Goal: Task Accomplishment & Management: Use online tool/utility

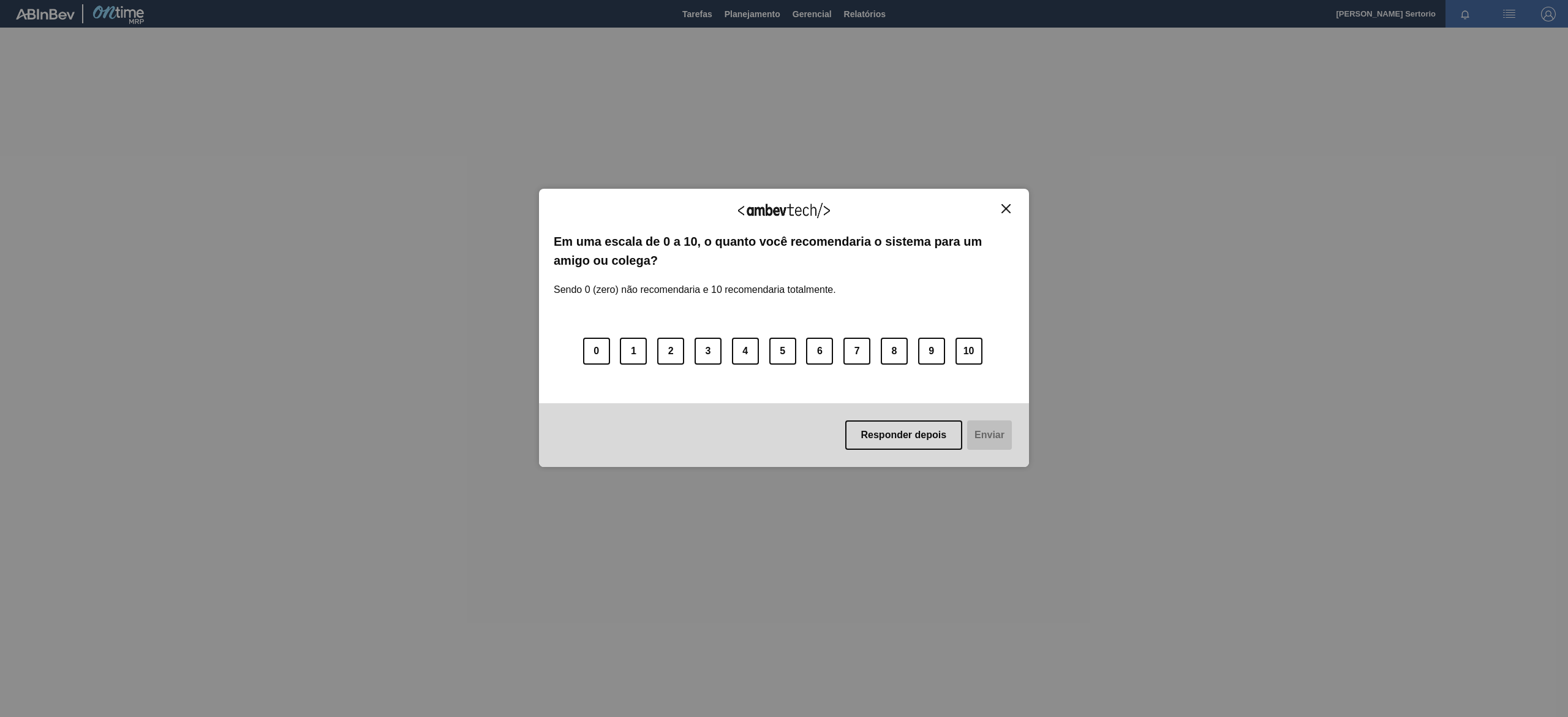
click at [783, 210] on button "Close" at bounding box center [1006, 208] width 17 height 10
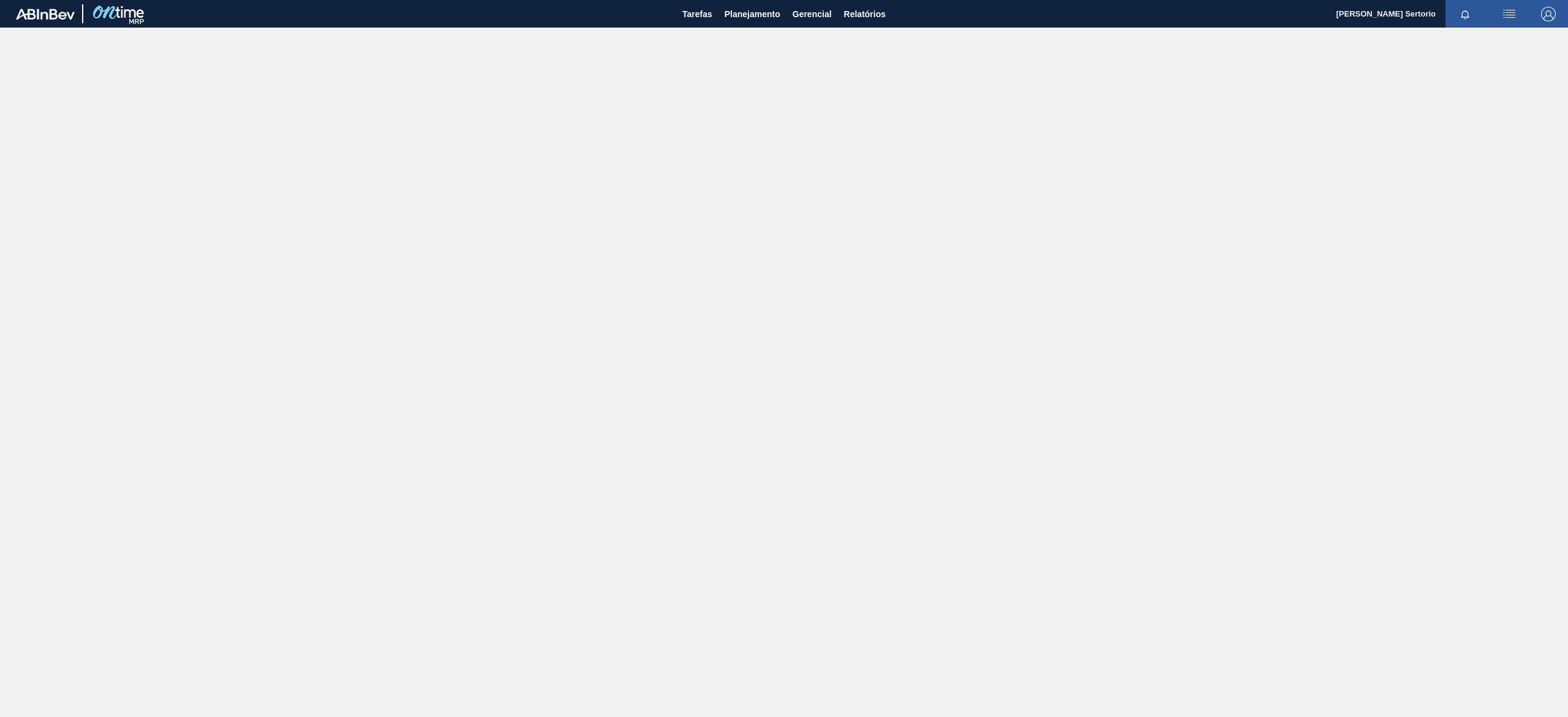
drag, startPoint x: 740, startPoint y: 19, endPoint x: 736, endPoint y: 49, distance: 30.3
click at [741, 19] on span "Planejamento" at bounding box center [753, 14] width 56 height 15
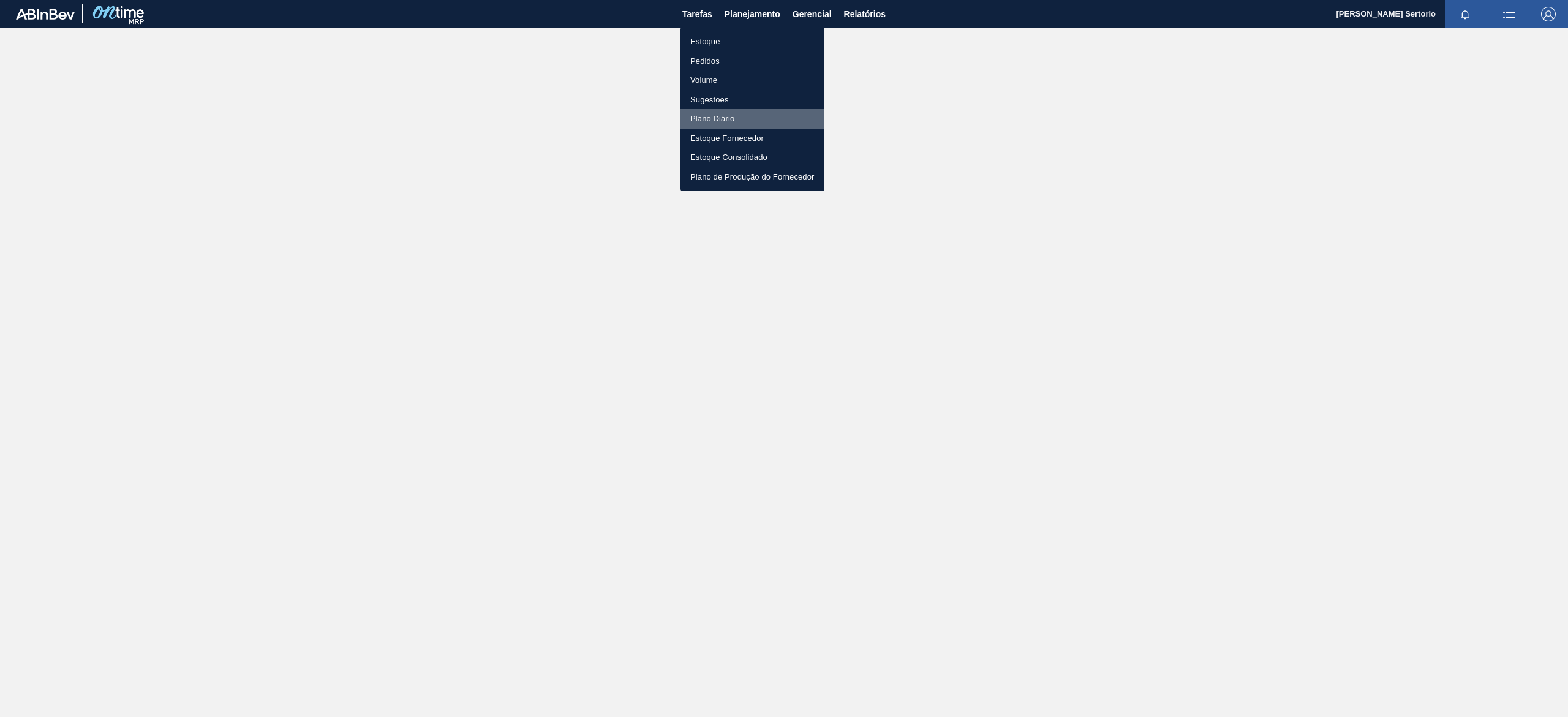
click at [723, 124] on li "Plano Diário" at bounding box center [753, 119] width 144 height 20
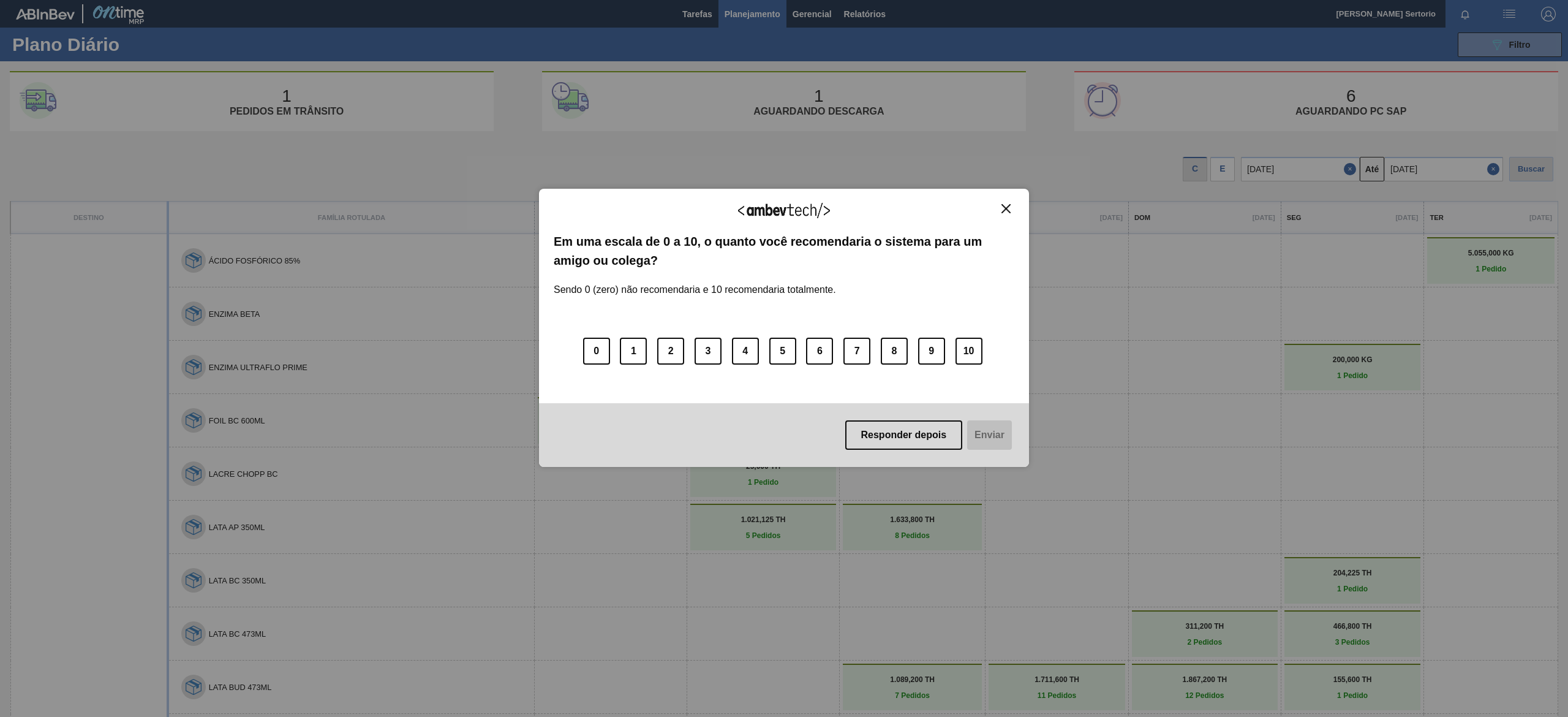
click at [783, 207] on img "Close" at bounding box center [1006, 208] width 9 height 9
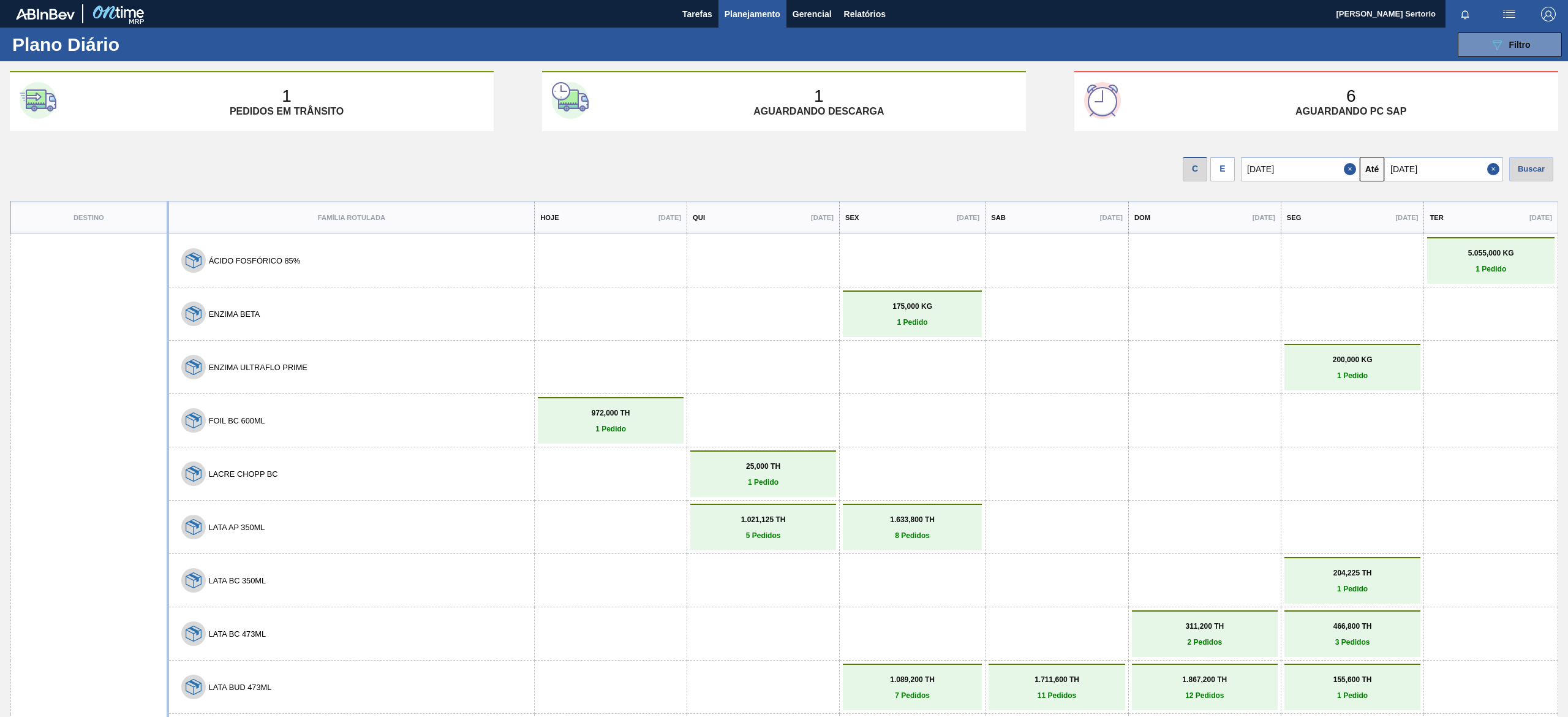
click at [783, 166] on div "E" at bounding box center [1222, 169] width 25 height 25
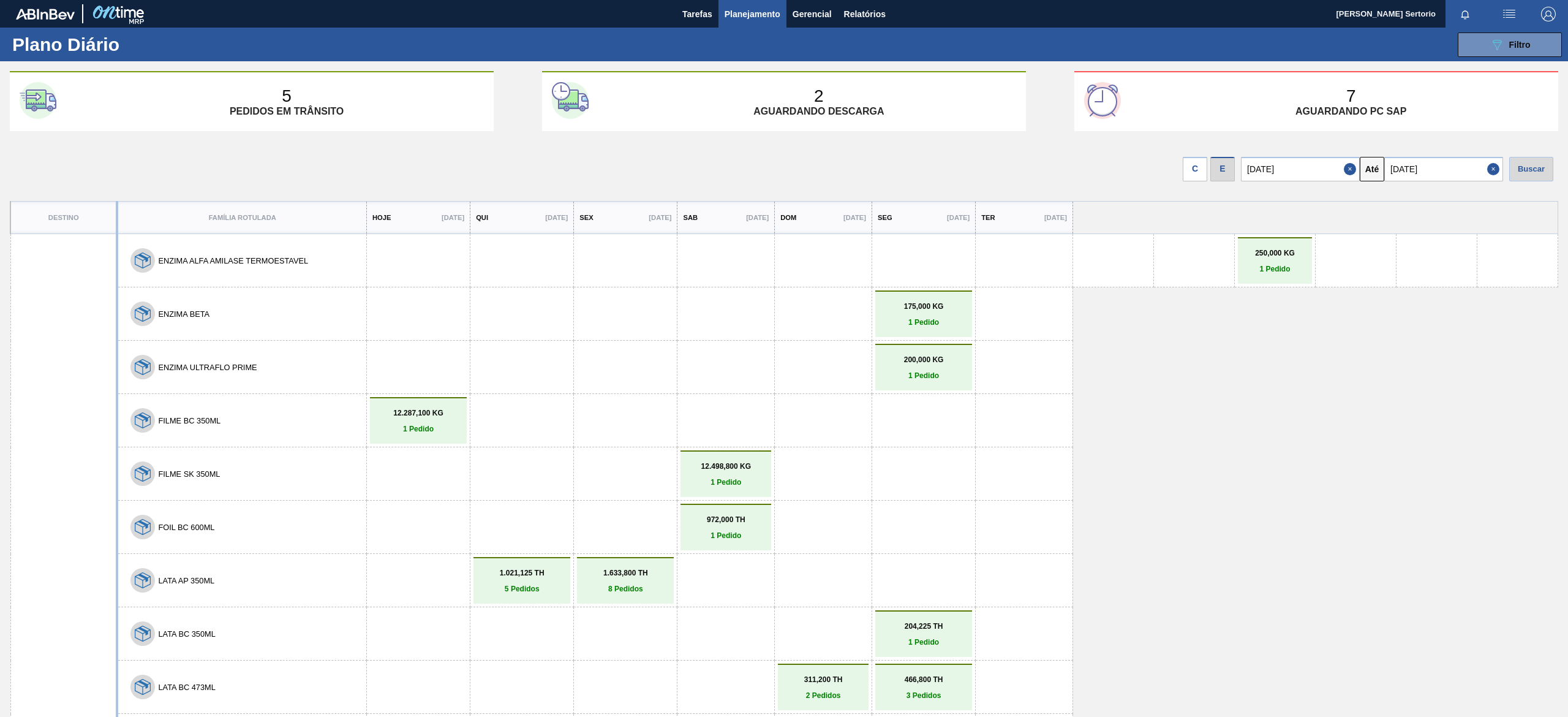
click at [722, 358] on link "972,000 TH 1 Pedido" at bounding box center [725, 527] width 84 height 25
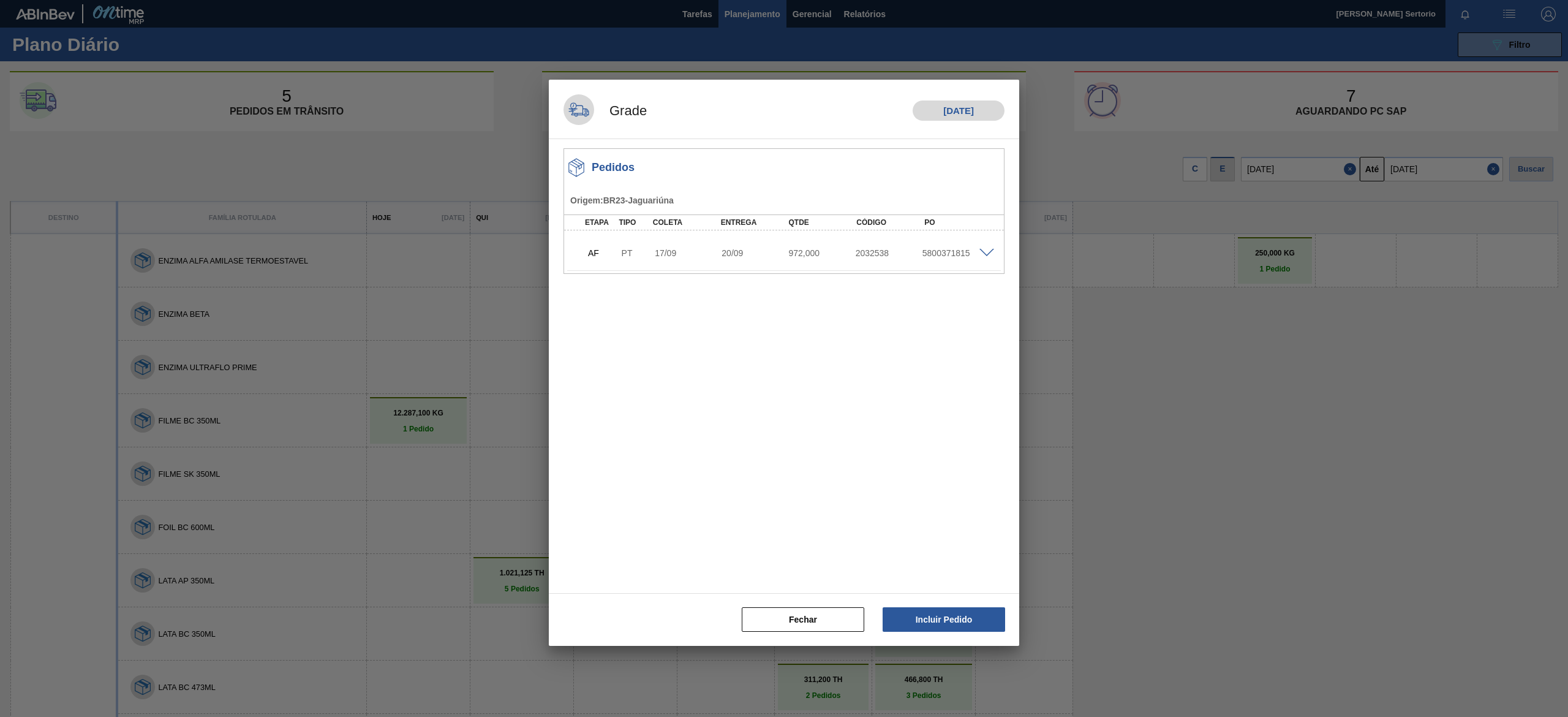
click at [783, 253] on div at bounding box center [988, 252] width 25 height 9
click at [783, 251] on span at bounding box center [987, 253] width 15 height 9
